Goal: Task Accomplishment & Management: Manage account settings

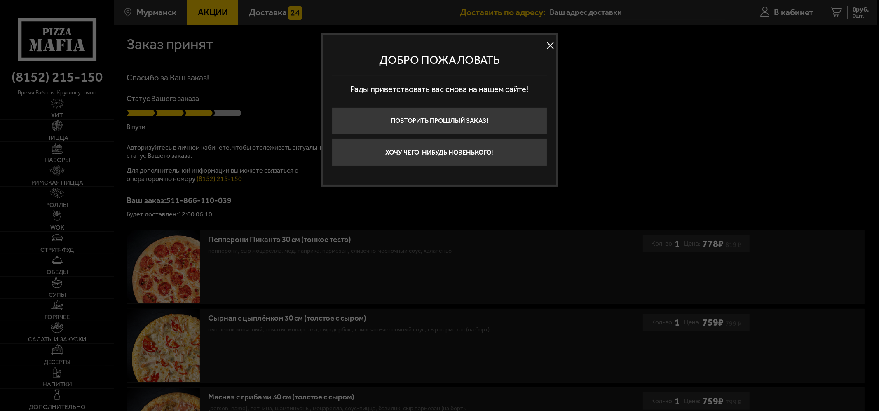
click at [551, 46] on button at bounding box center [550, 46] width 12 height 12
click at [551, 46] on div "Заказ принят" at bounding box center [495, 44] width 738 height 15
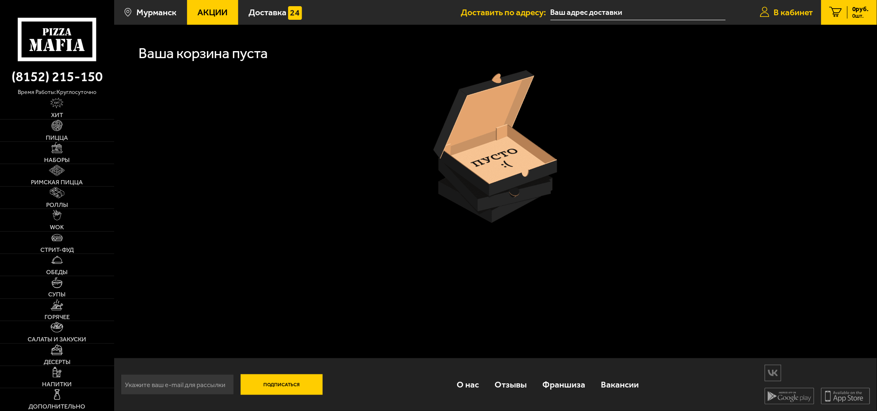
click at [784, 15] on span "В кабинет" at bounding box center [793, 12] width 39 height 9
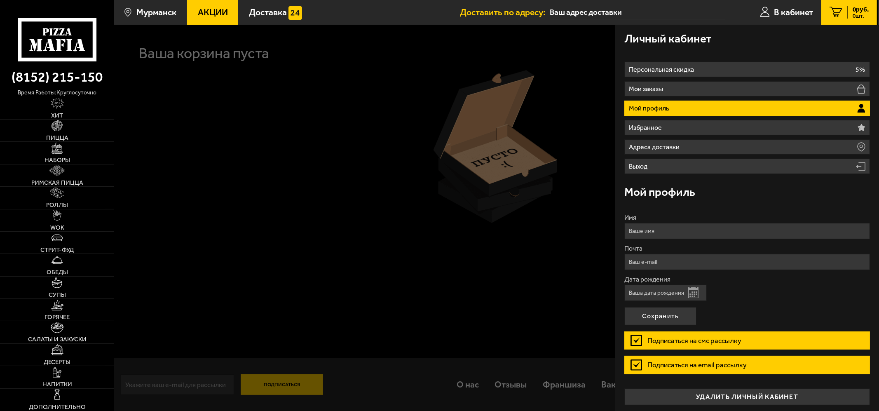
click at [702, 110] on li "Мой профиль" at bounding box center [746, 108] width 245 height 15
click at [693, 104] on li "Мой профиль" at bounding box center [746, 108] width 245 height 15
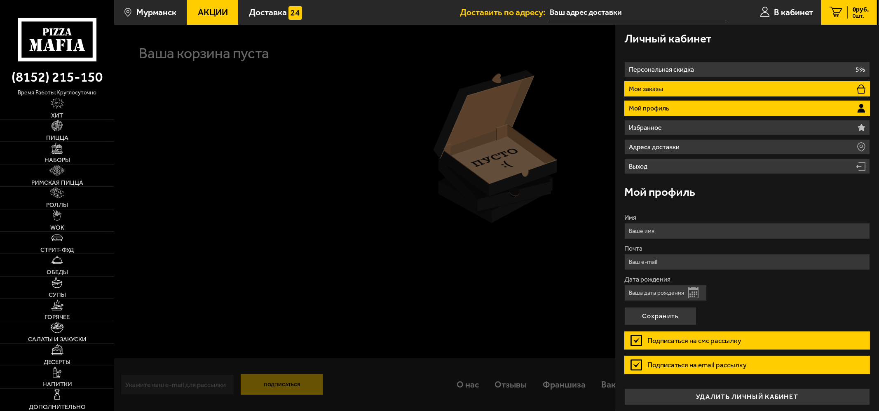
click at [653, 90] on p "Мои заказы" at bounding box center [647, 89] width 37 height 7
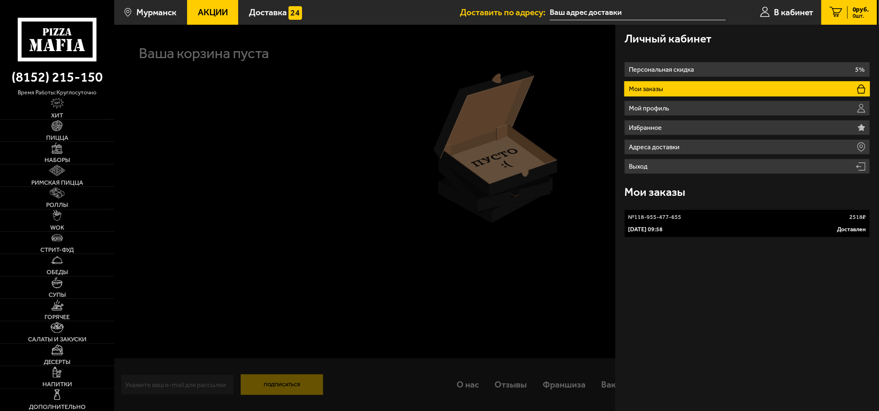
click at [378, 47] on div at bounding box center [553, 230] width 879 height 411
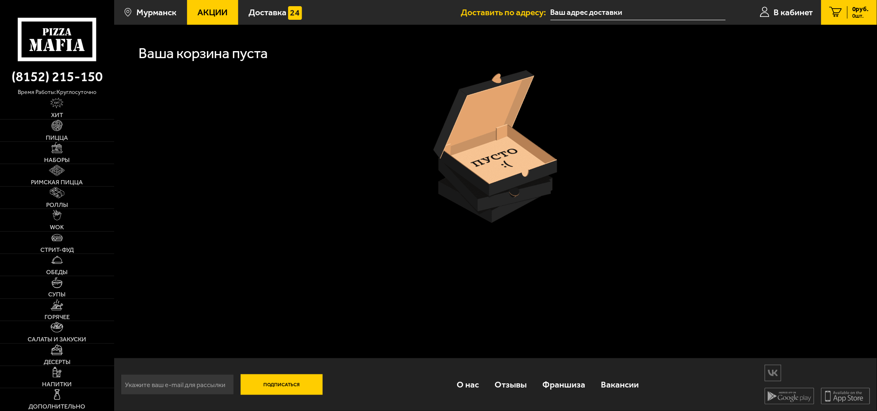
click at [225, 54] on h1 "Ваша корзина пуста" at bounding box center [202, 53] width 129 height 14
click at [274, 12] on span "Доставка" at bounding box center [267, 12] width 38 height 9
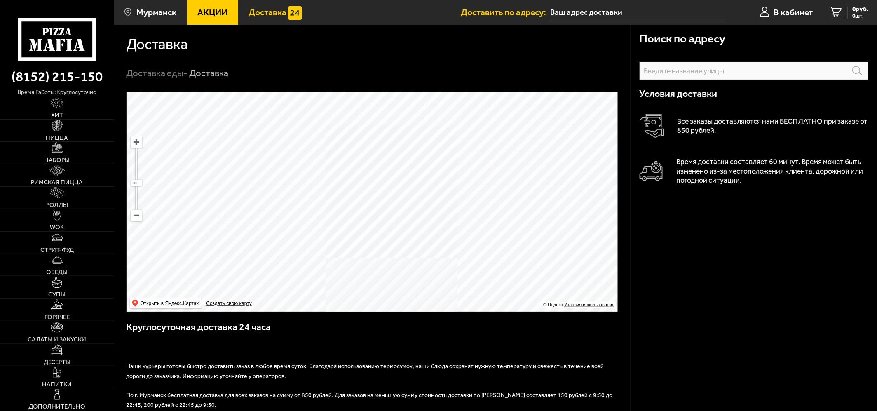
click at [208, 12] on span "Акции" at bounding box center [212, 12] width 30 height 9
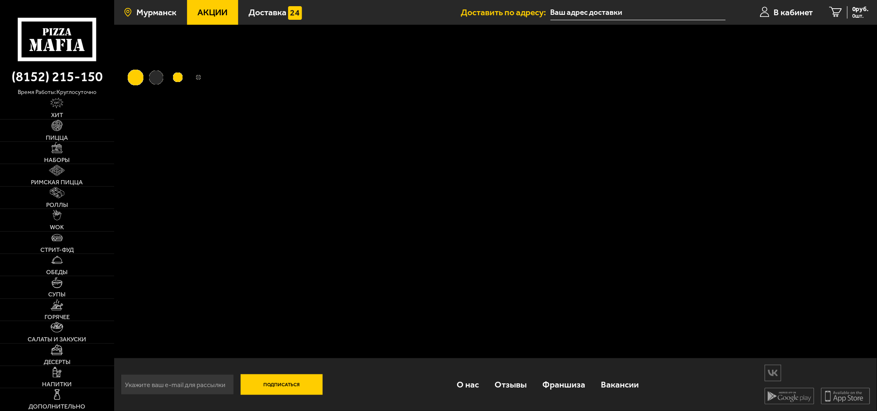
click at [158, 12] on span "Мурманск" at bounding box center [156, 12] width 40 height 9
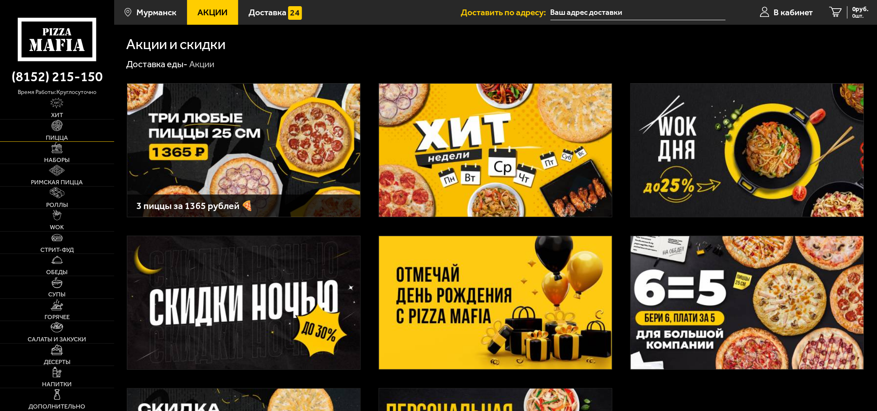
click at [52, 129] on img at bounding box center [57, 125] width 11 height 11
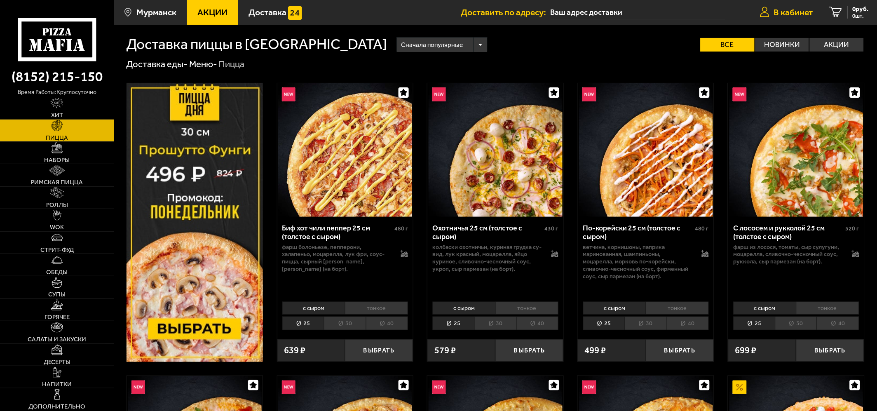
click at [778, 9] on span "В кабинет" at bounding box center [793, 12] width 39 height 9
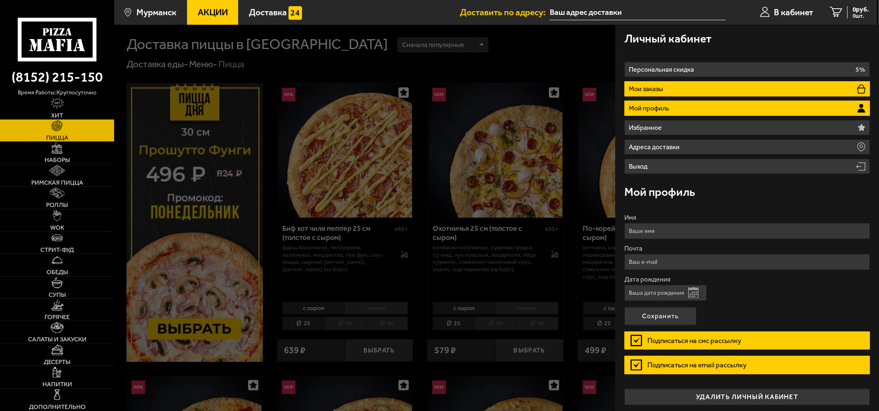
click at [657, 88] on p "Мои заказы" at bounding box center [647, 89] width 37 height 7
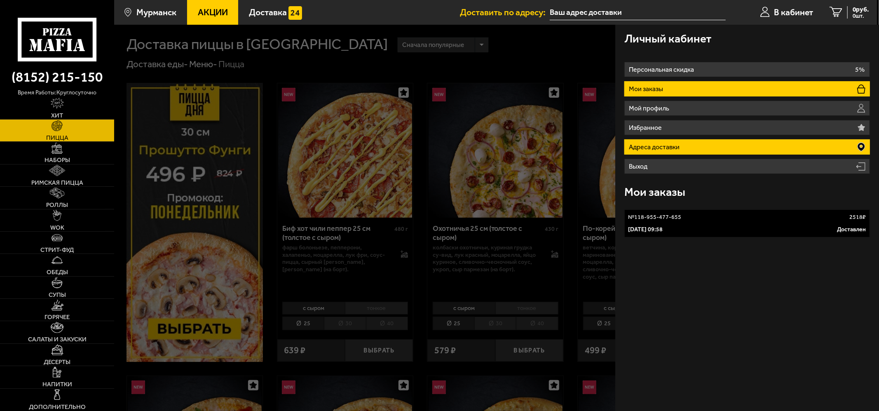
click at [675, 140] on li "Адреса доставки" at bounding box center [746, 146] width 245 height 15
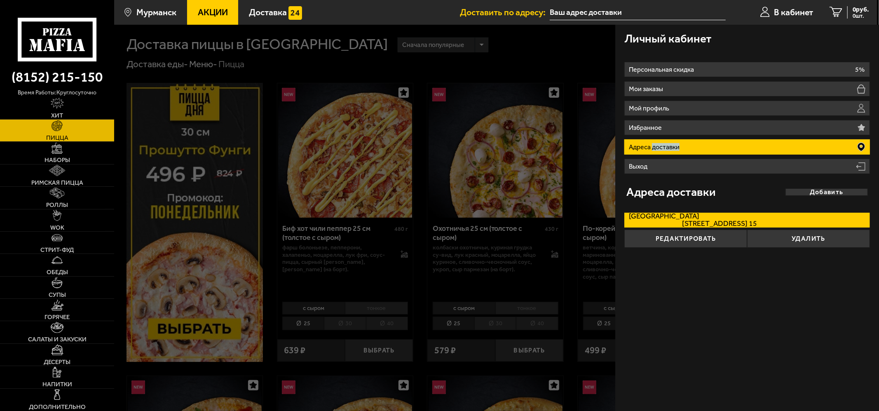
click at [699, 218] on label "[GEOGRAPHIC_DATA][STREET_ADDRESS]. 15" at bounding box center [746, 220] width 245 height 15
click at [0, 0] on input "[GEOGRAPHIC_DATA][STREET_ADDRESS]. 15" at bounding box center [0, 0] width 0 height 0
click at [699, 218] on label "[GEOGRAPHIC_DATA][STREET_ADDRESS]. 15" at bounding box center [746, 220] width 245 height 15
click at [0, 0] on input "[GEOGRAPHIC_DATA][STREET_ADDRESS]. 15" at bounding box center [0, 0] width 0 height 0
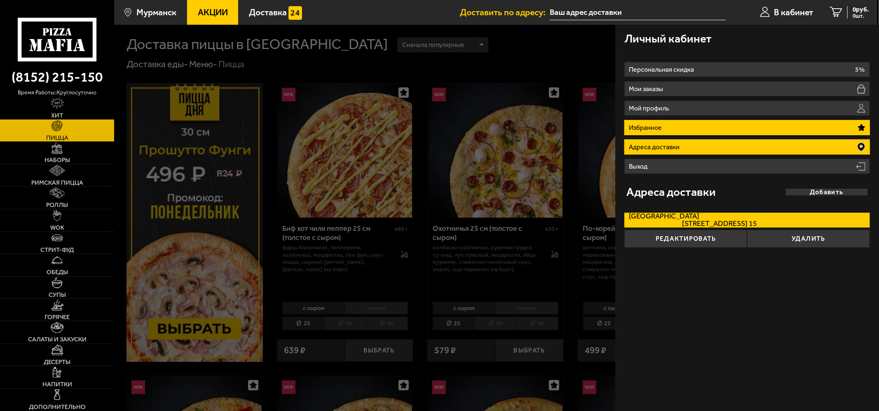
click at [648, 120] on li "Избранное" at bounding box center [746, 127] width 245 height 15
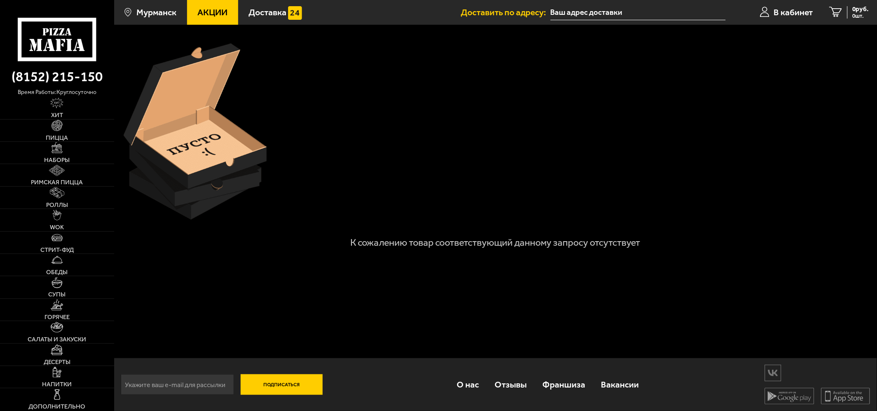
click at [396, 119] on div at bounding box center [495, 131] width 752 height 185
click at [473, 240] on p "К сожалению товар соответствующий данному запросу отсутствует" at bounding box center [495, 242] width 376 height 9
click at [787, 13] on span "В кабинет" at bounding box center [793, 12] width 39 height 9
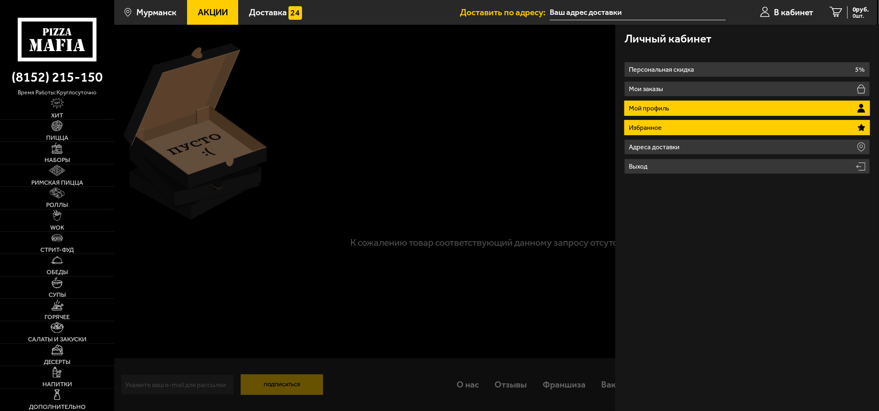
click at [665, 110] on p "Мой профиль" at bounding box center [650, 108] width 43 height 7
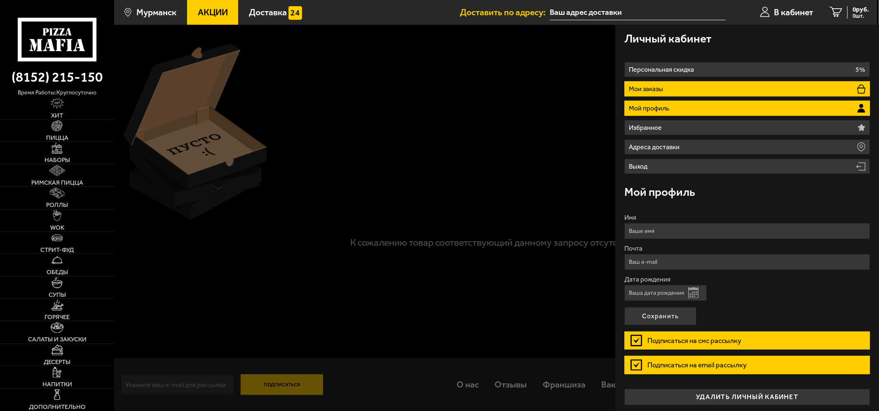
click at [682, 87] on li "Мои заказы" at bounding box center [746, 88] width 245 height 15
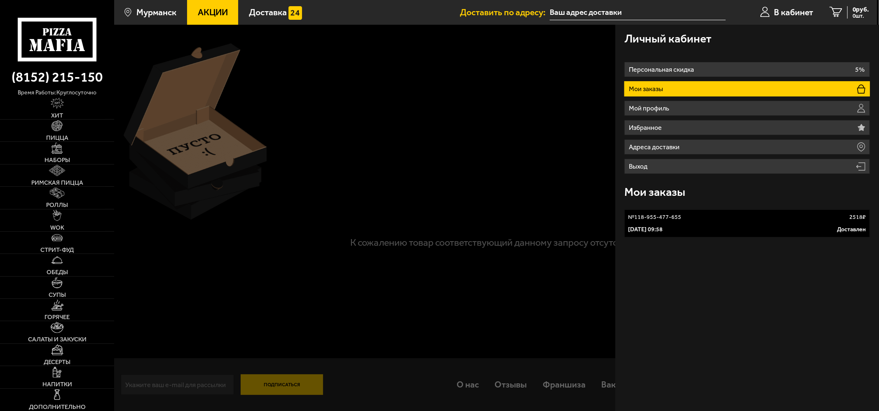
click at [400, 125] on div at bounding box center [553, 230] width 879 height 411
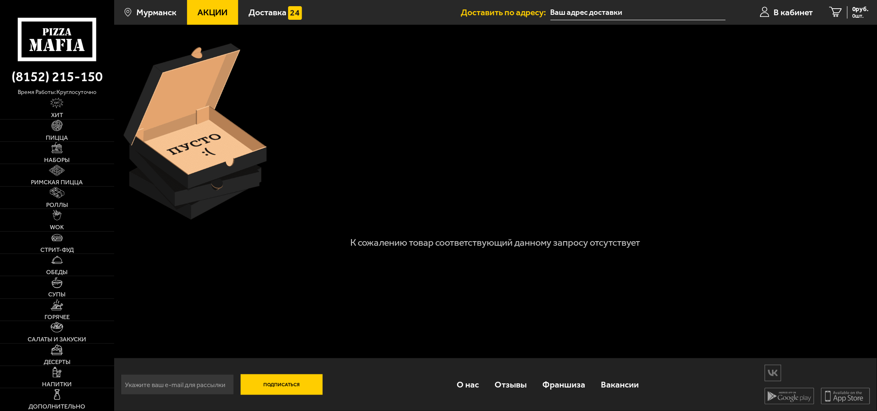
click at [540, 159] on div at bounding box center [495, 131] width 752 height 185
click at [799, 15] on span "В кабинет" at bounding box center [793, 12] width 39 height 9
click at [799, 15] on span "В кабинет" at bounding box center [795, 12] width 39 height 9
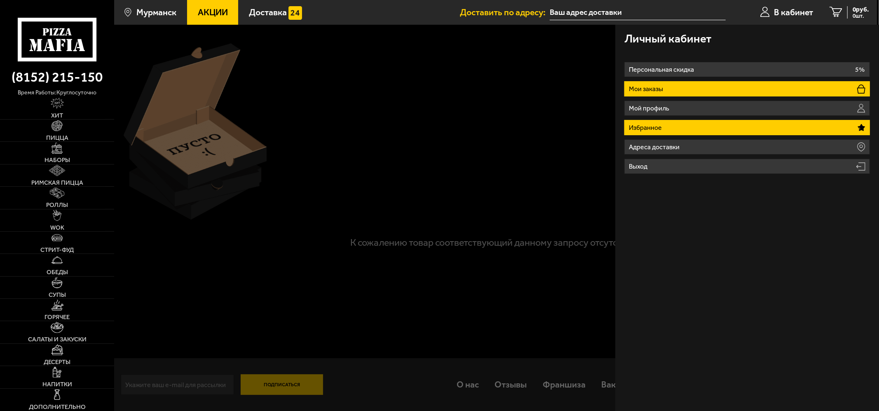
click at [679, 87] on li "Мои заказы" at bounding box center [746, 88] width 245 height 15
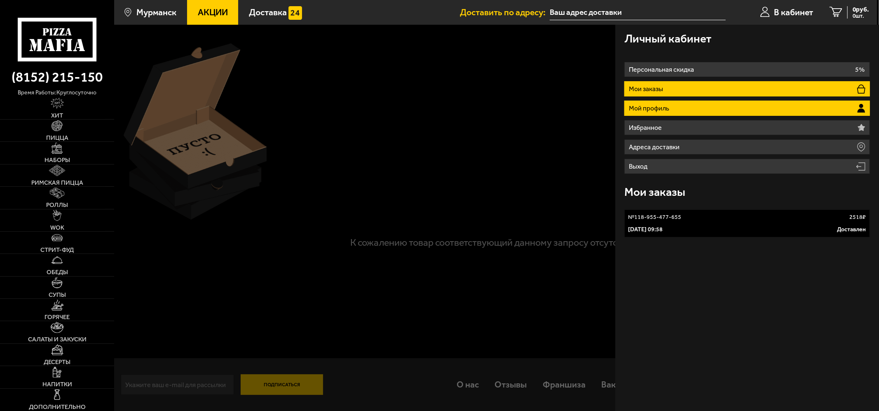
click at [673, 108] on li "Мой профиль" at bounding box center [746, 108] width 245 height 15
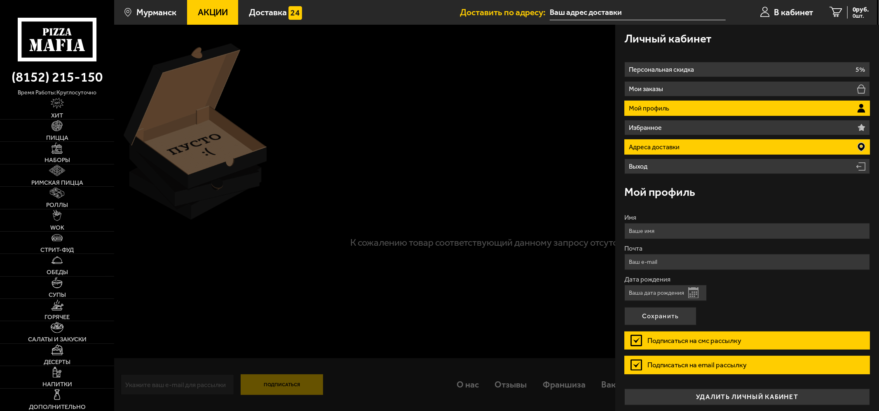
click at [661, 149] on p "Адреса доставки" at bounding box center [655, 147] width 53 height 7
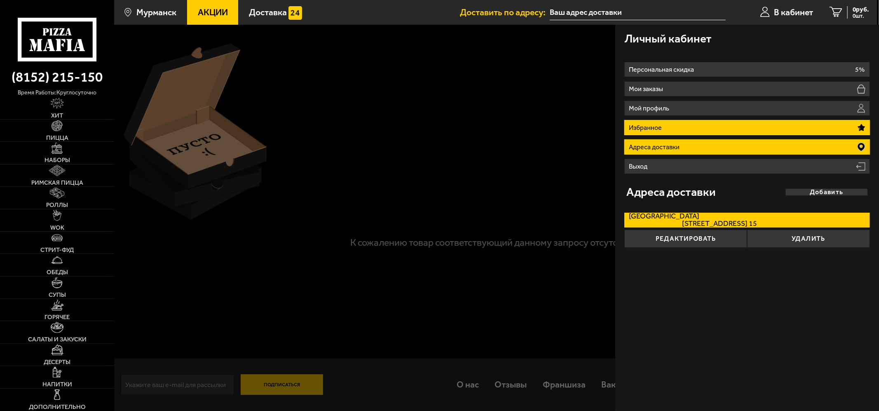
click at [661, 129] on p "Избранное" at bounding box center [646, 127] width 35 height 7
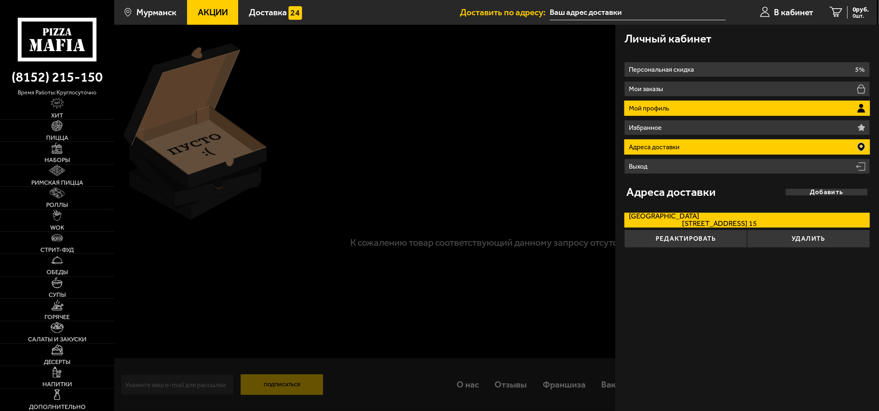
click at [663, 112] on li "Мой профиль" at bounding box center [746, 108] width 245 height 15
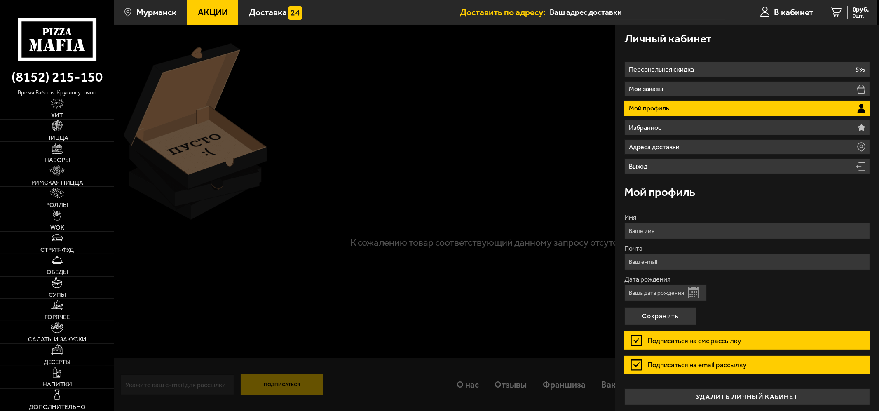
click at [372, 164] on div at bounding box center [553, 230] width 879 height 411
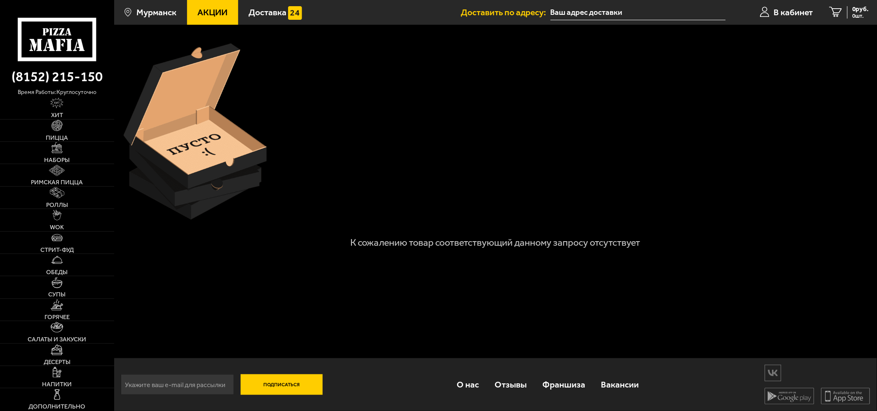
click at [727, 179] on div at bounding box center [495, 131] width 752 height 185
type input "Пушкинская улица, 7"
click at [780, 12] on span "В кабинет" at bounding box center [793, 12] width 39 height 9
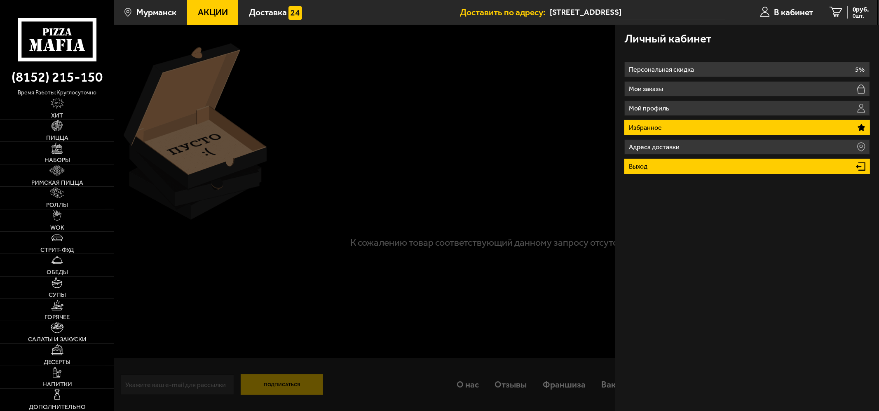
click at [661, 166] on li "Выход" at bounding box center [746, 166] width 245 height 15
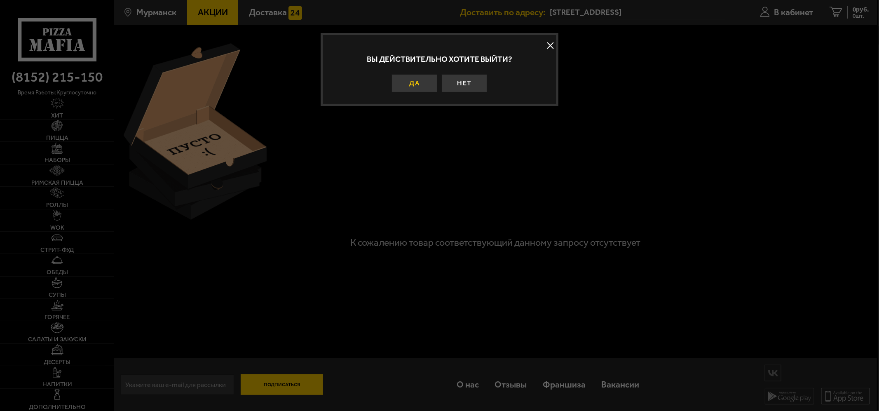
click at [407, 82] on button "Да" at bounding box center [414, 83] width 46 height 18
click at [407, 82] on div at bounding box center [495, 131] width 752 height 185
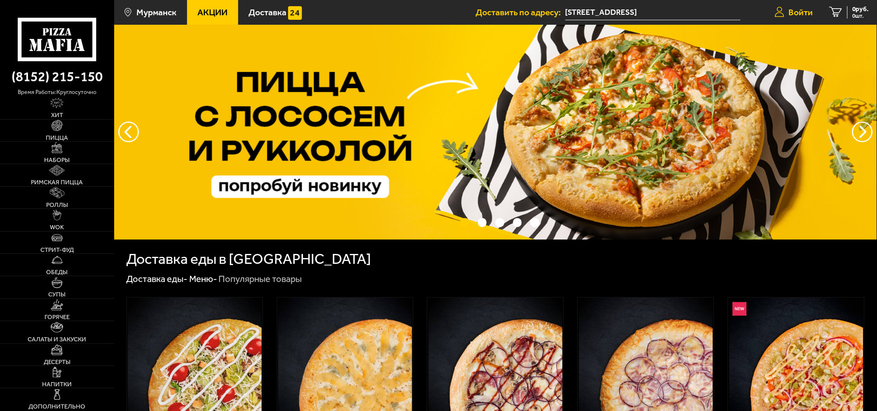
click at [799, 8] on span "Войти" at bounding box center [801, 12] width 24 height 9
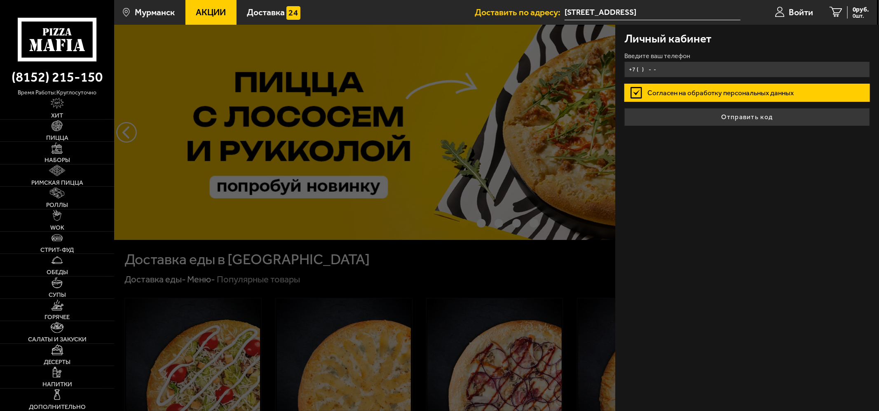
click at [659, 64] on input "+7 ( ) - -" at bounding box center [746, 69] width 245 height 16
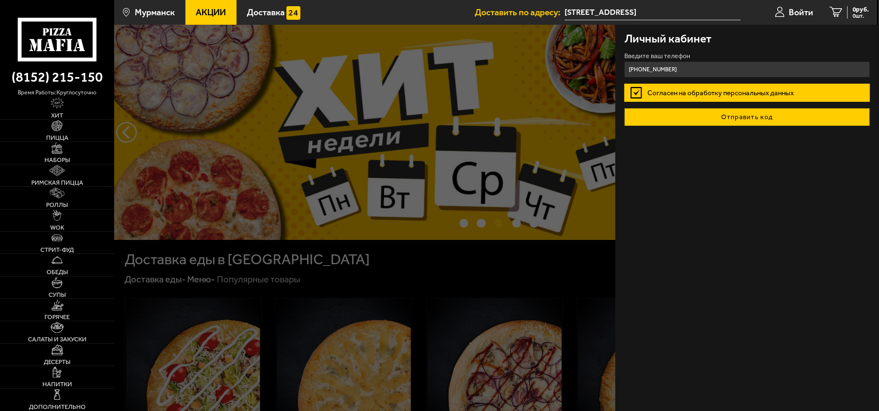
type input "+7 (921) 724-78-12"
click at [727, 120] on button "Отправить код" at bounding box center [746, 117] width 245 height 18
click at [727, 120] on form "Введите ваш телефон +7 (921) 724-78-12 Согласен на обработку персональных данны…" at bounding box center [746, 89] width 245 height 73
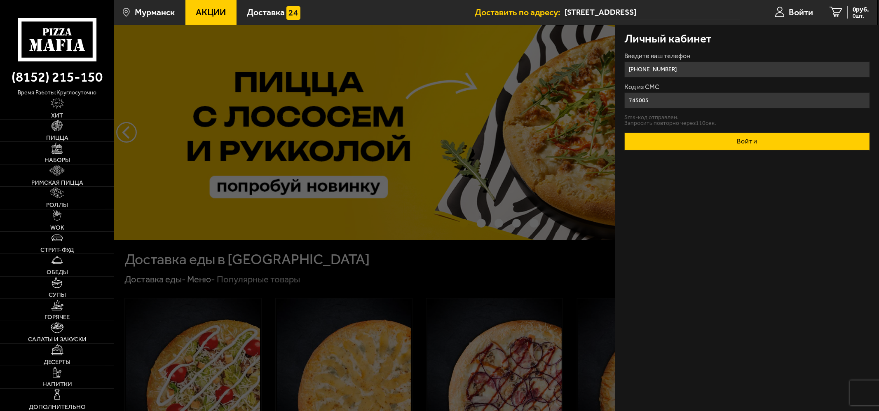
type input "745005"
click at [727, 143] on button "Войти" at bounding box center [746, 141] width 245 height 18
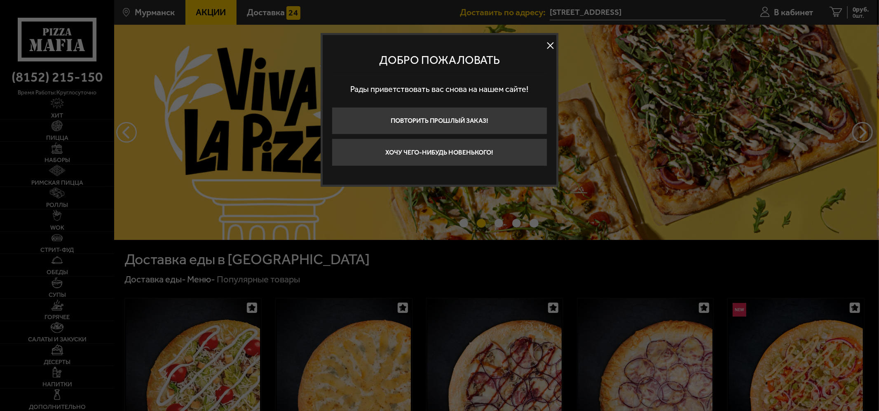
click at [550, 46] on button at bounding box center [550, 46] width 12 height 12
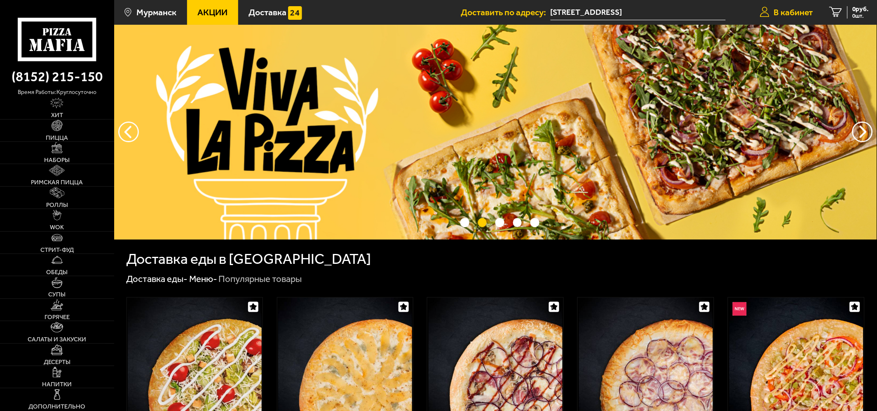
click at [791, 8] on span "В кабинет" at bounding box center [793, 12] width 39 height 9
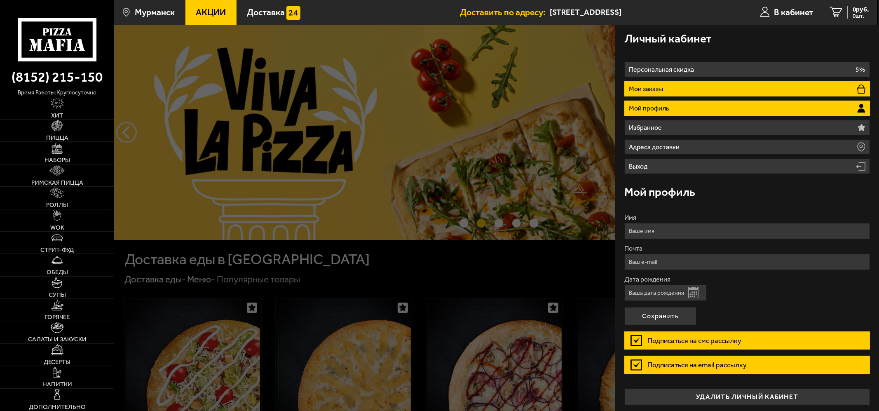
click at [675, 85] on li "Мои заказы" at bounding box center [746, 88] width 245 height 15
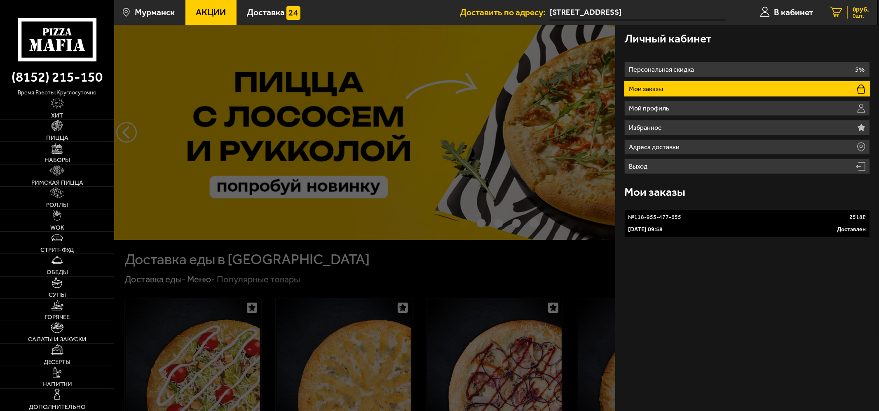
click at [848, 12] on div "0 руб. 0 шт." at bounding box center [857, 12] width 21 height 13
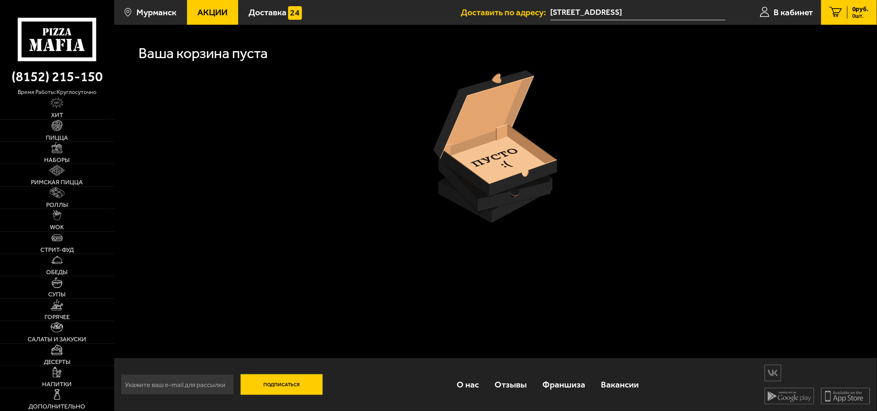
click at [832, 11] on icon at bounding box center [835, 12] width 13 height 10
click at [782, 15] on span "В кабинет" at bounding box center [793, 12] width 39 height 9
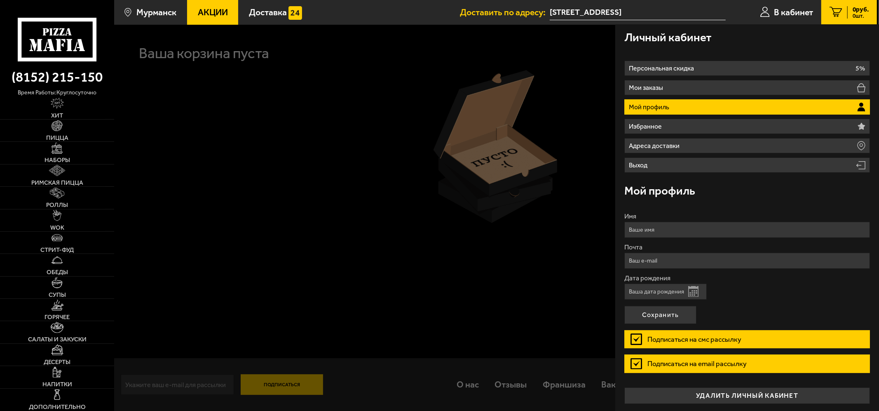
scroll to position [2, 0]
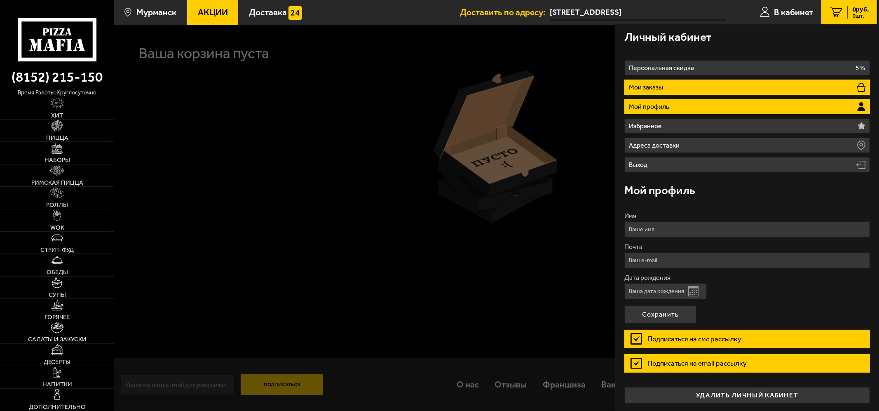
click at [654, 85] on p "Мои заказы" at bounding box center [647, 87] width 37 height 7
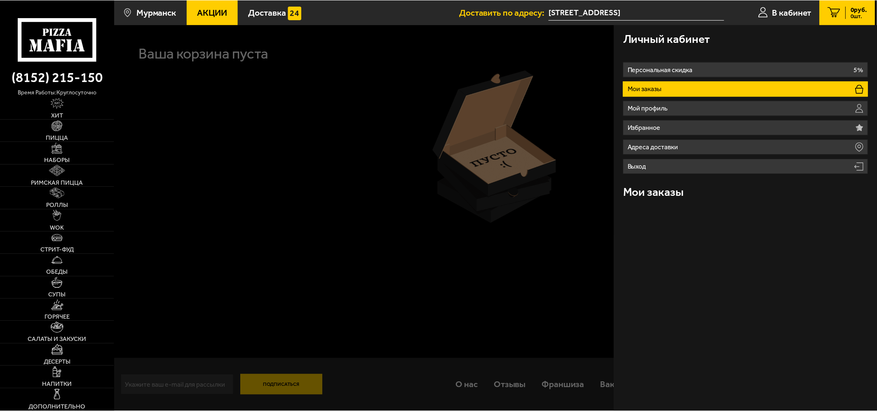
scroll to position [0, 0]
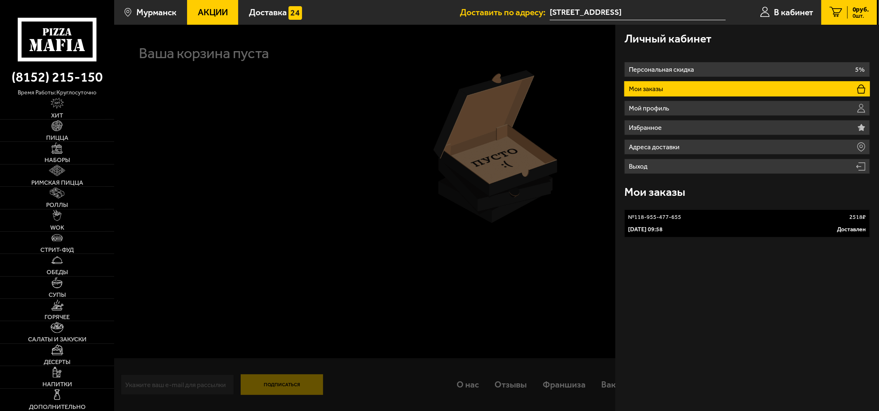
click at [635, 190] on h3 "Мои заказы" at bounding box center [654, 192] width 61 height 12
click at [657, 223] on link "№ 118-955-477-655 2518 ₽ 4 октября 2022 г. 09:58 Доставлен" at bounding box center [746, 223] width 245 height 28
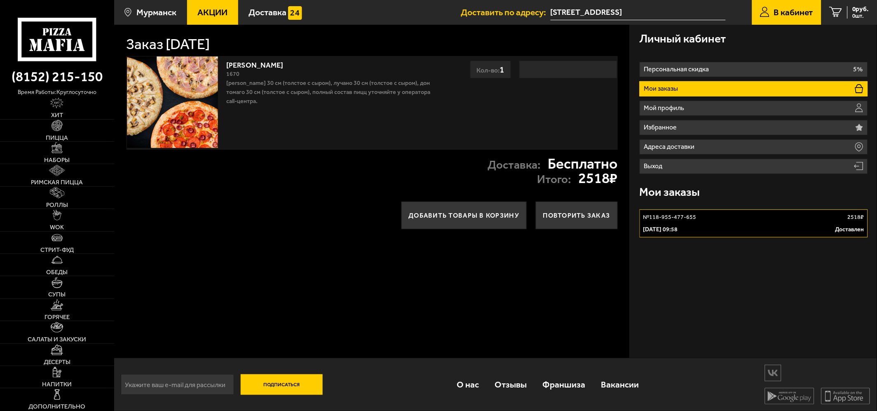
click at [773, 277] on div "Личный кабинет Персональная скидка 5% Мои заказы Мой профиль Избранное Адреса д…" at bounding box center [753, 191] width 247 height 333
click at [745, 87] on li "Мои заказы" at bounding box center [753, 88] width 228 height 15
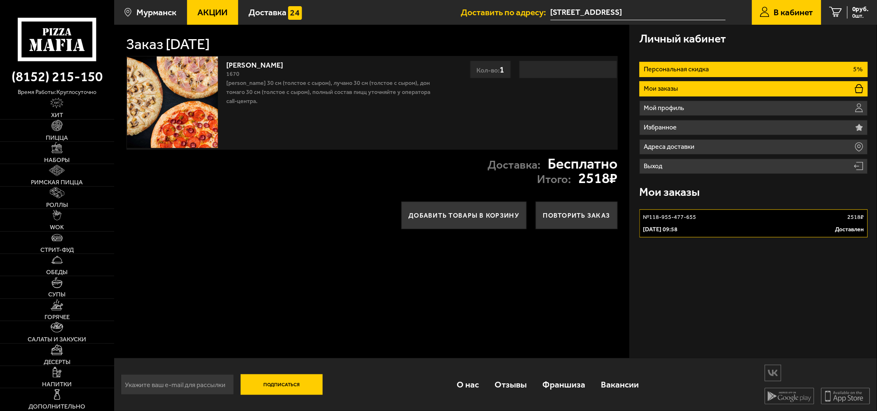
click at [673, 67] on p "Персональная скидка" at bounding box center [678, 69] width 68 height 7
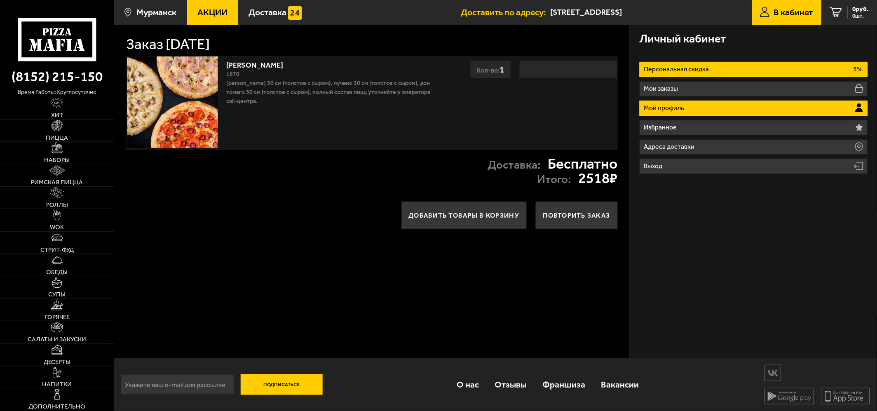
click at [677, 106] on p "Мой профиль" at bounding box center [665, 108] width 43 height 7
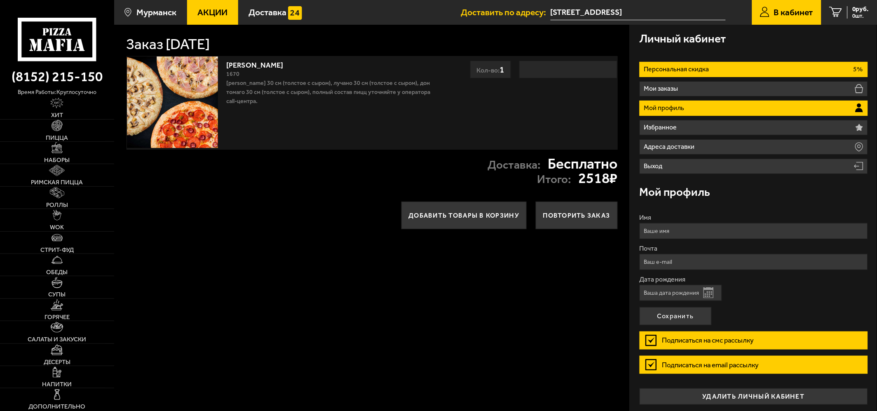
click at [683, 63] on li "Персональная скидка 5%" at bounding box center [753, 69] width 228 height 15
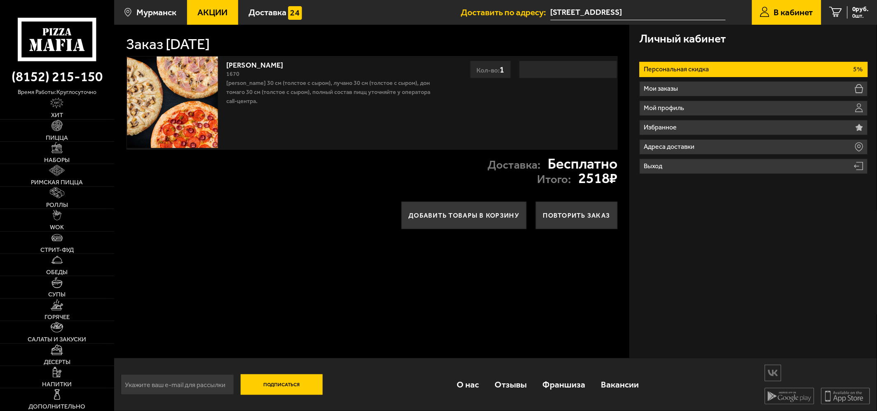
click at [382, 27] on div "Заказ 4 октября 2022 г." at bounding box center [371, 38] width 491 height 27
click at [58, 34] on use at bounding box center [55, 31] width 5 height 7
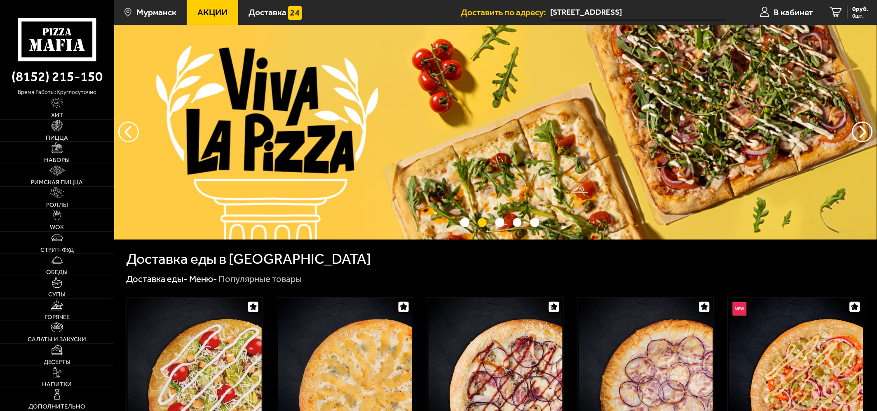
click at [658, 10] on input "Пушкинская улица, 7" at bounding box center [638, 12] width 176 height 15
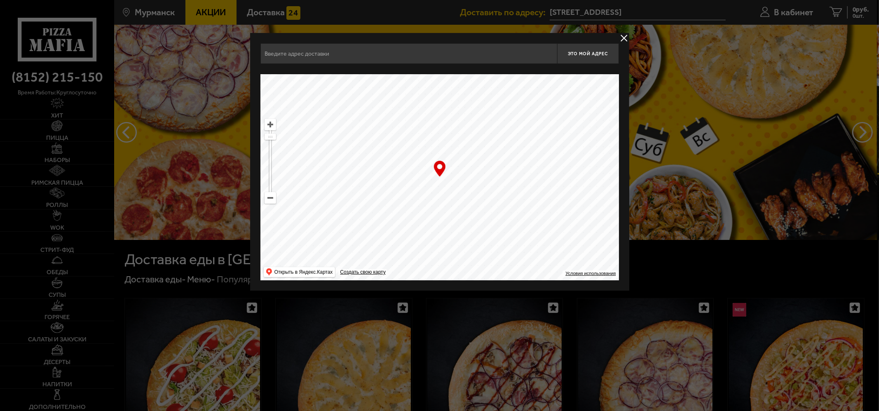
type input "Пушкинская улица, 7"
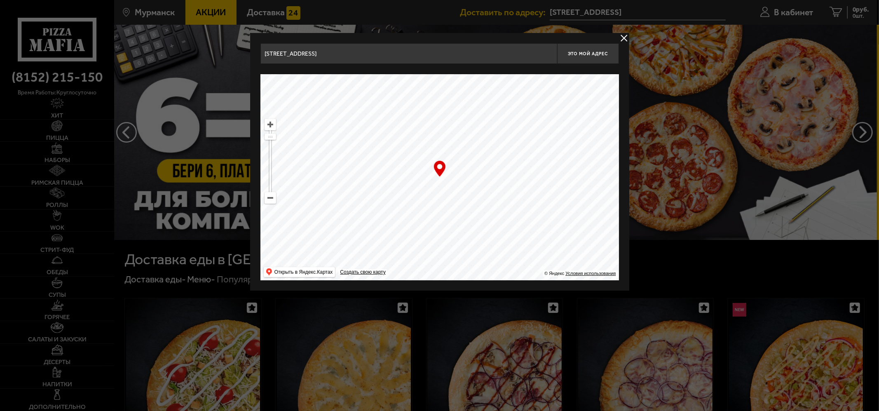
click at [623, 40] on button "delivery type" at bounding box center [624, 38] width 10 height 10
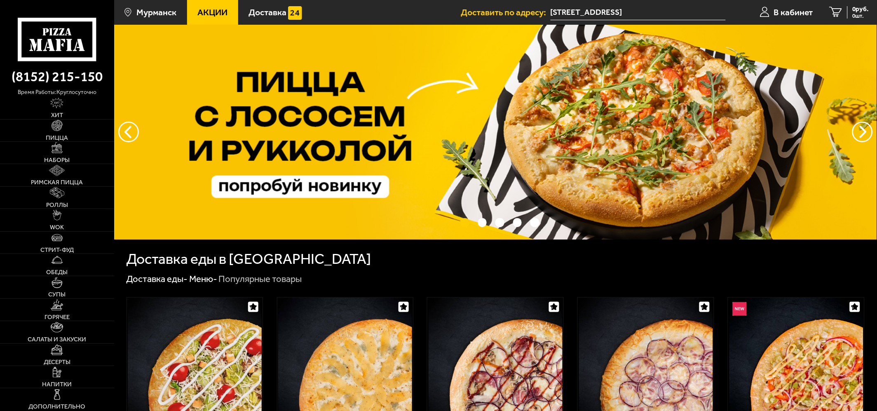
click at [49, 34] on icon at bounding box center [57, 40] width 79 height 44
